Goal: Go to known website: Access a specific website the user already knows

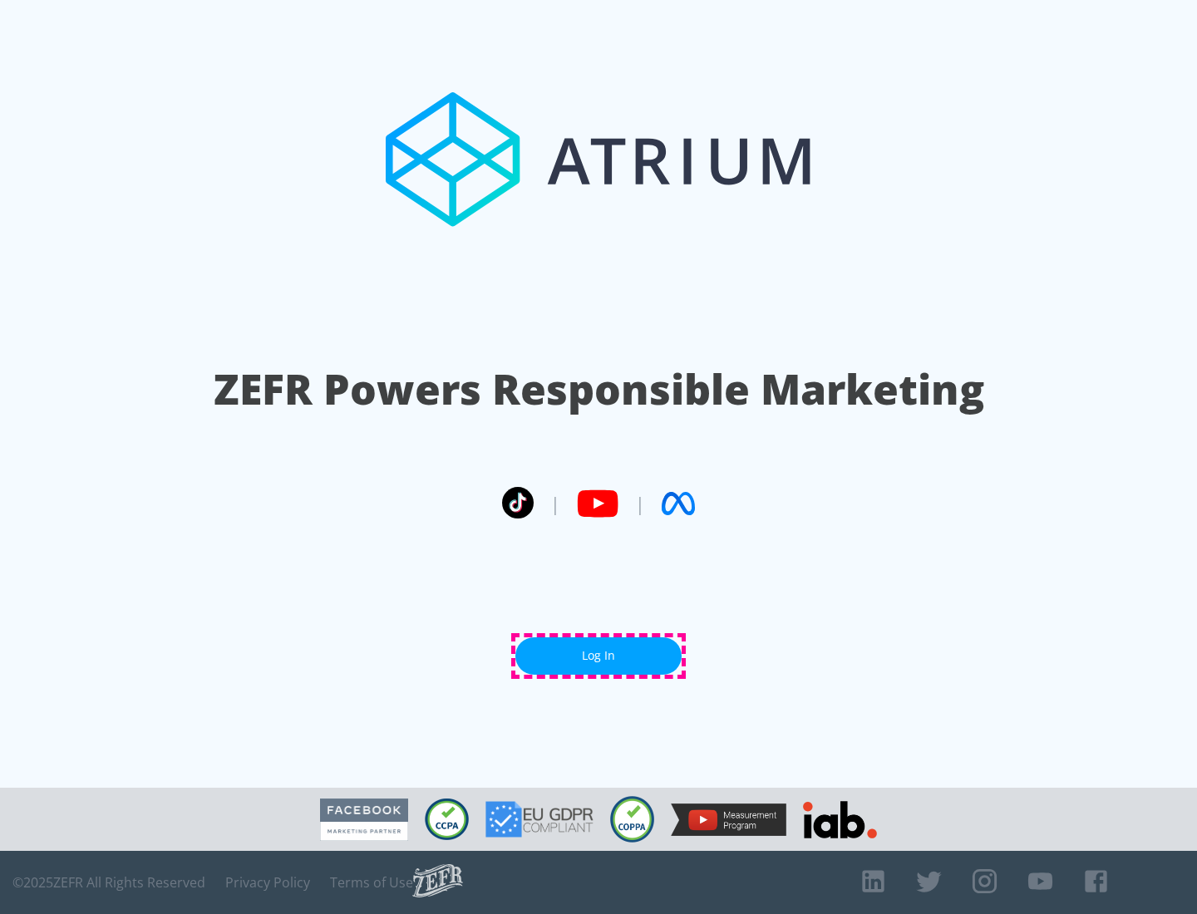
click at [598, 656] on link "Log In" at bounding box center [598, 655] width 166 height 37
